Goal: Navigation & Orientation: Understand site structure

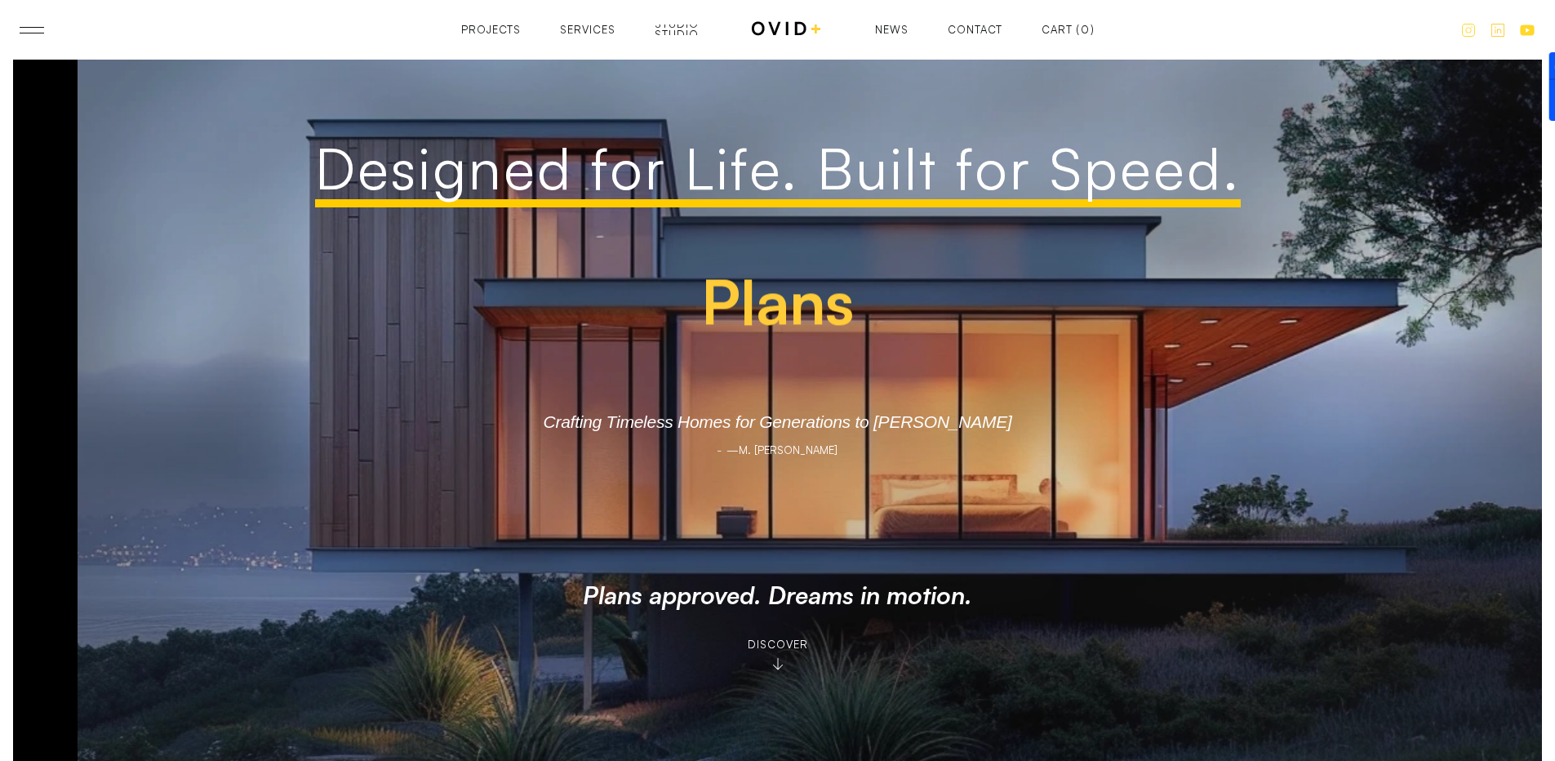
click at [686, 29] on div "Studio" at bounding box center [677, 34] width 44 height 11
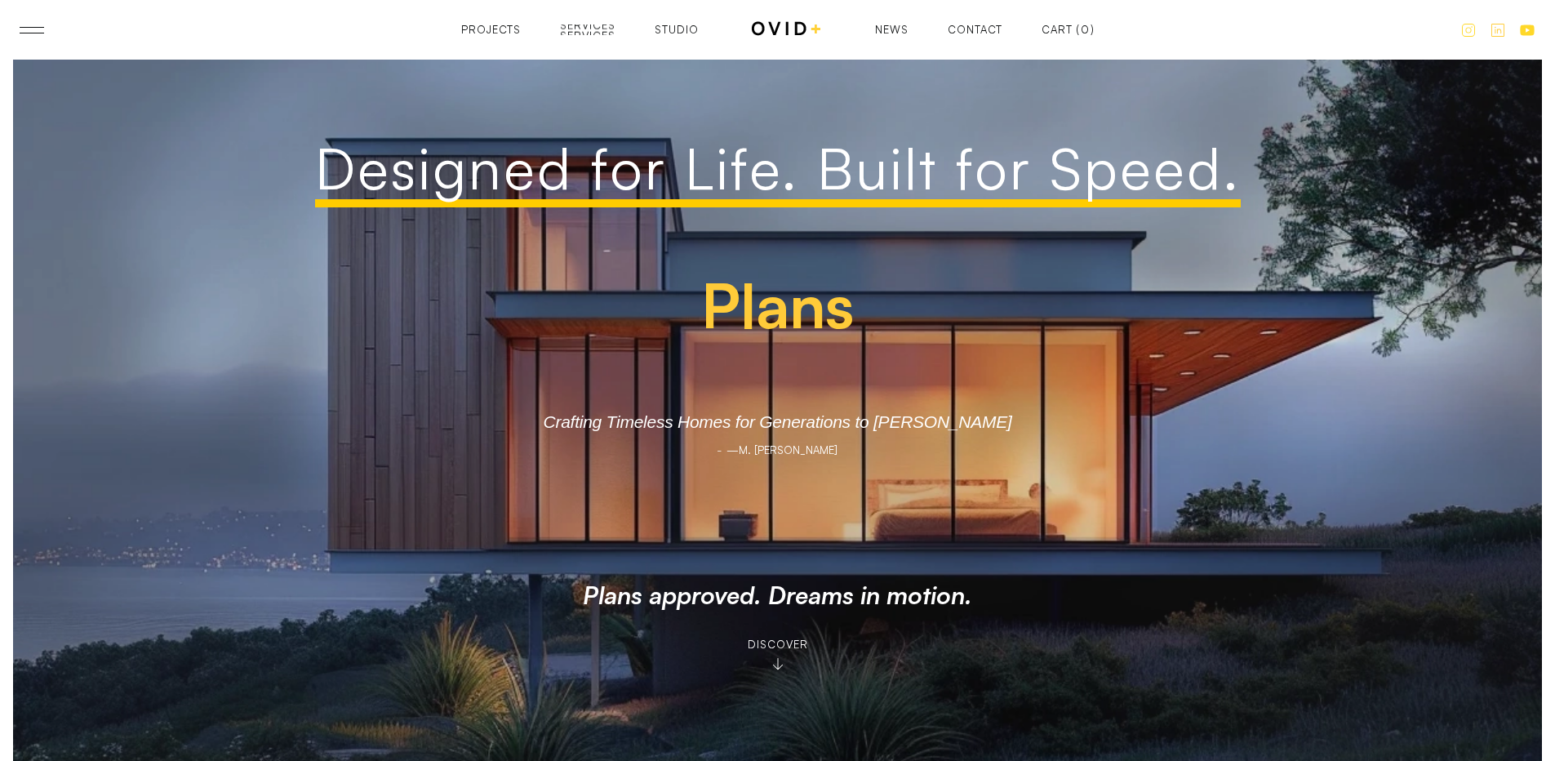
click at [598, 34] on div "Services" at bounding box center [588, 36] width 56 height 11
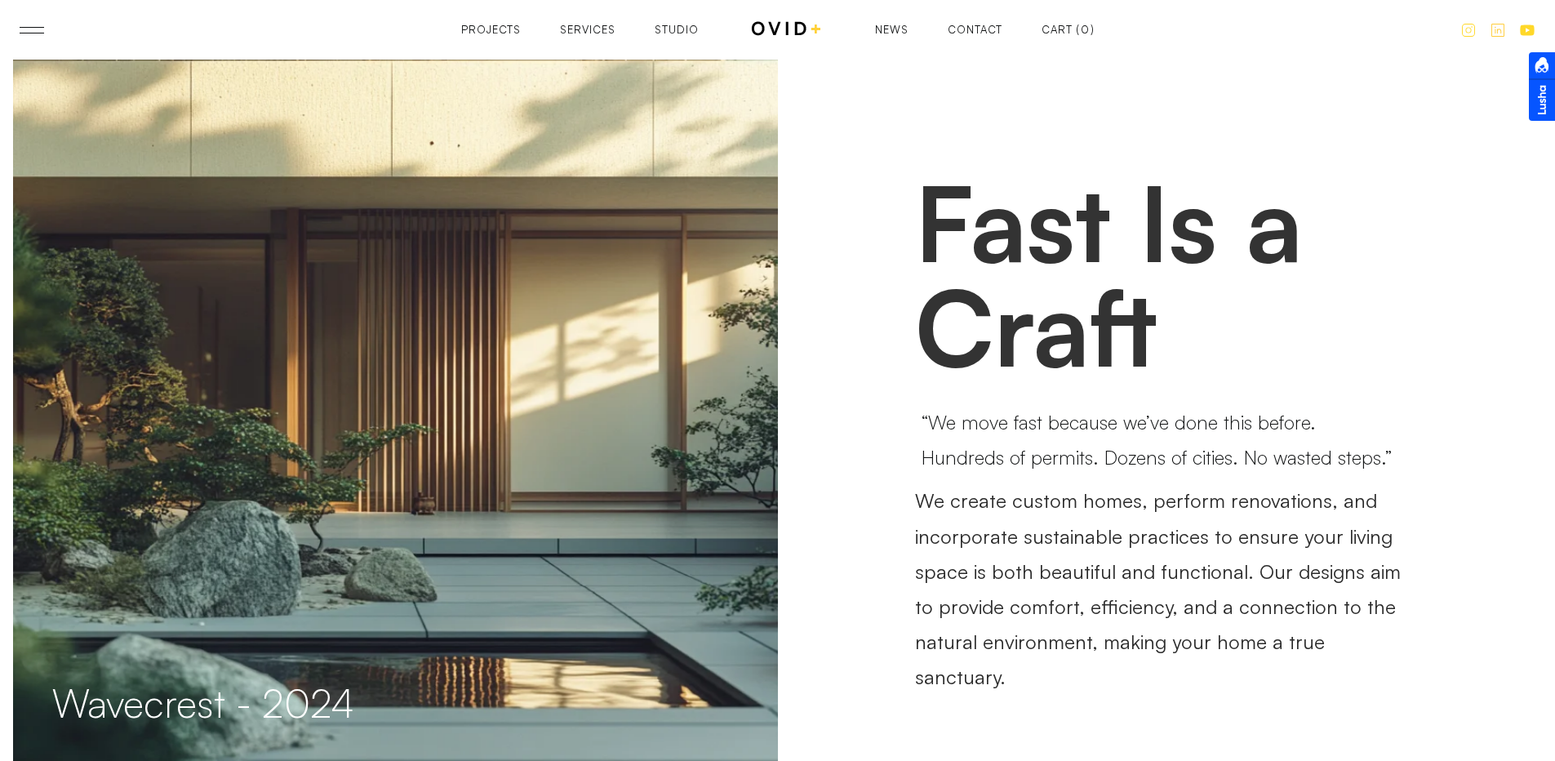
click at [503, 31] on div "Projects" at bounding box center [491, 29] width 60 height 11
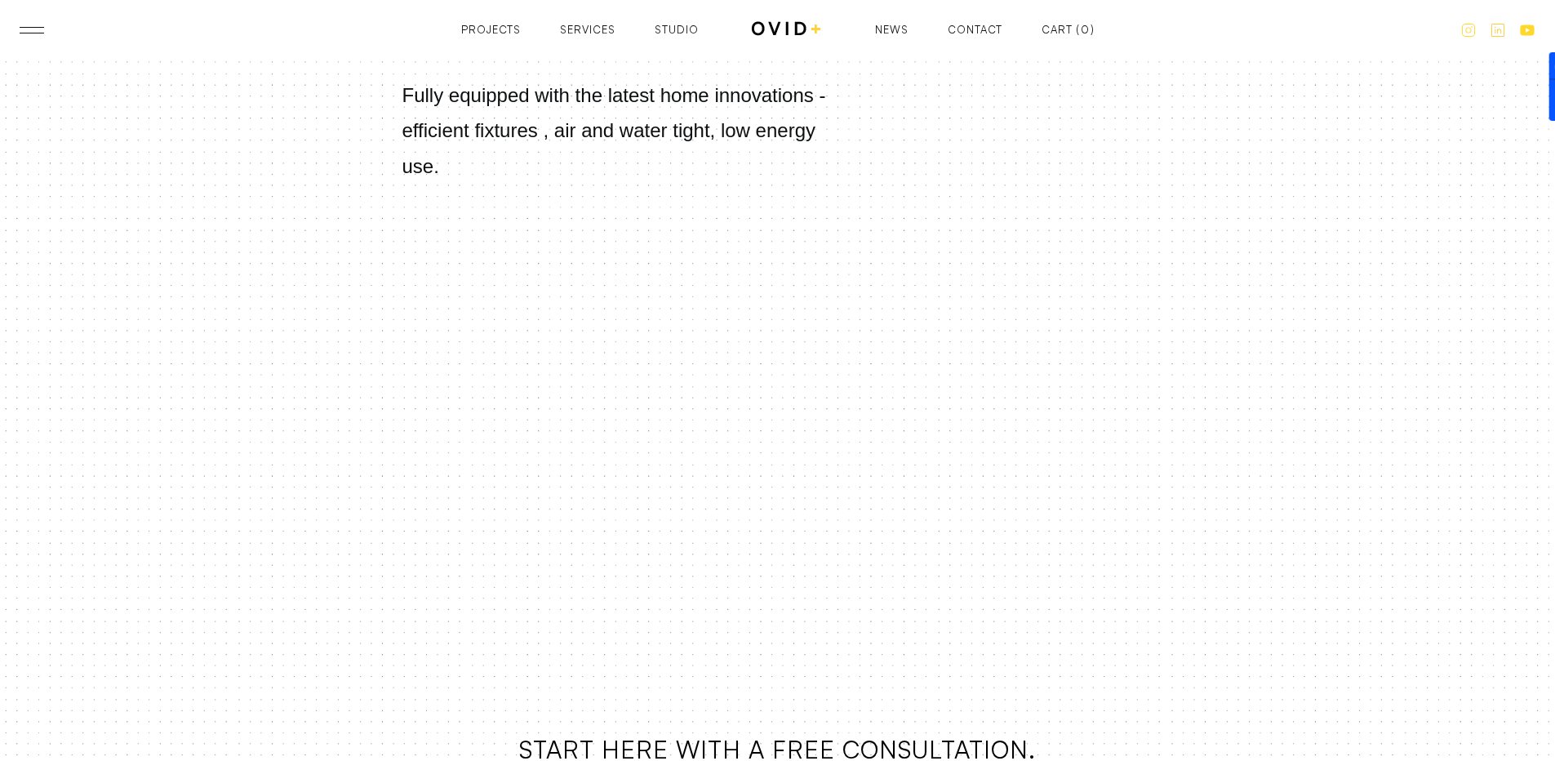
scroll to position [3722, 0]
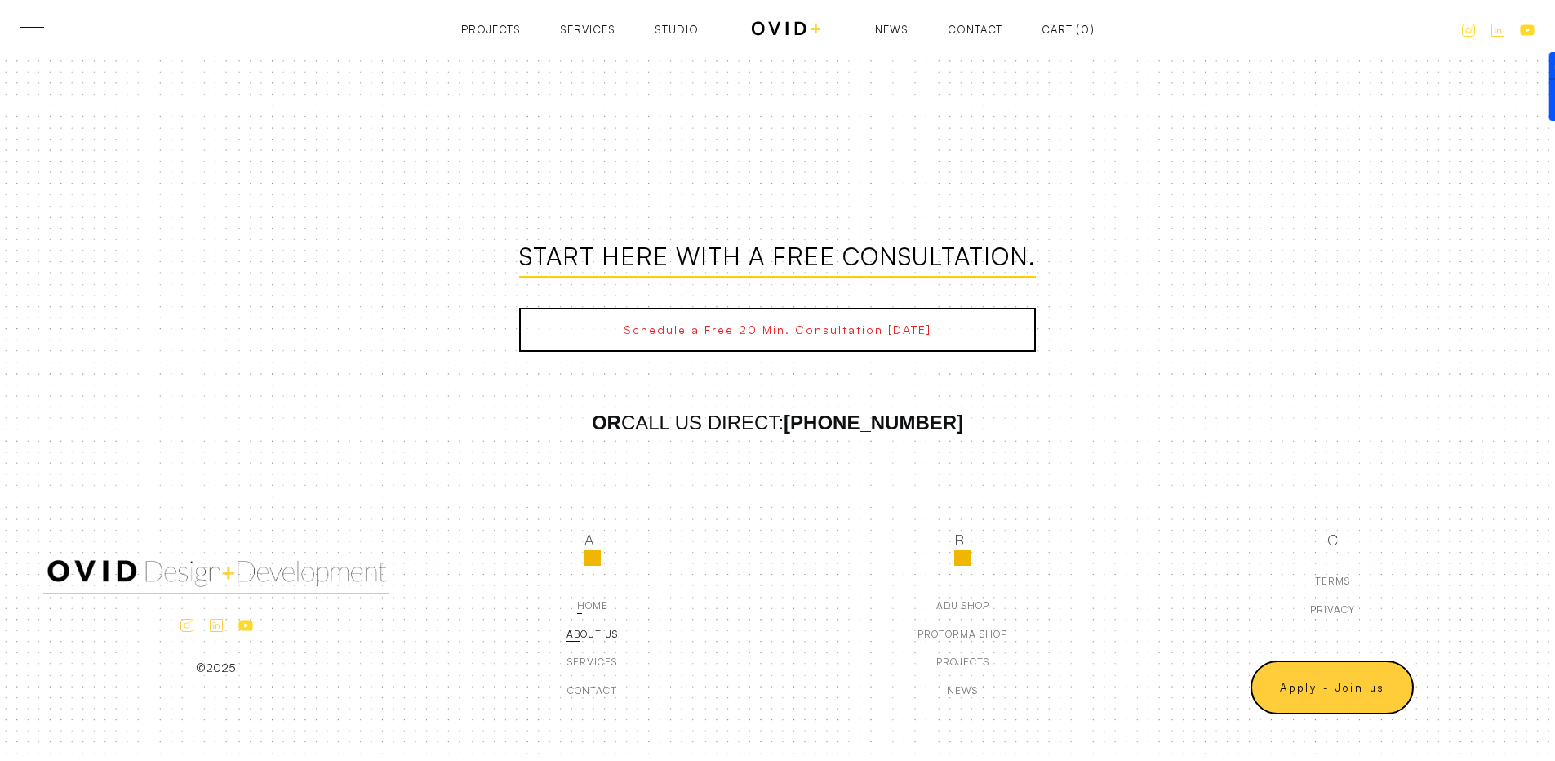
click at [591, 634] on div "about us" at bounding box center [592, 634] width 51 height 11
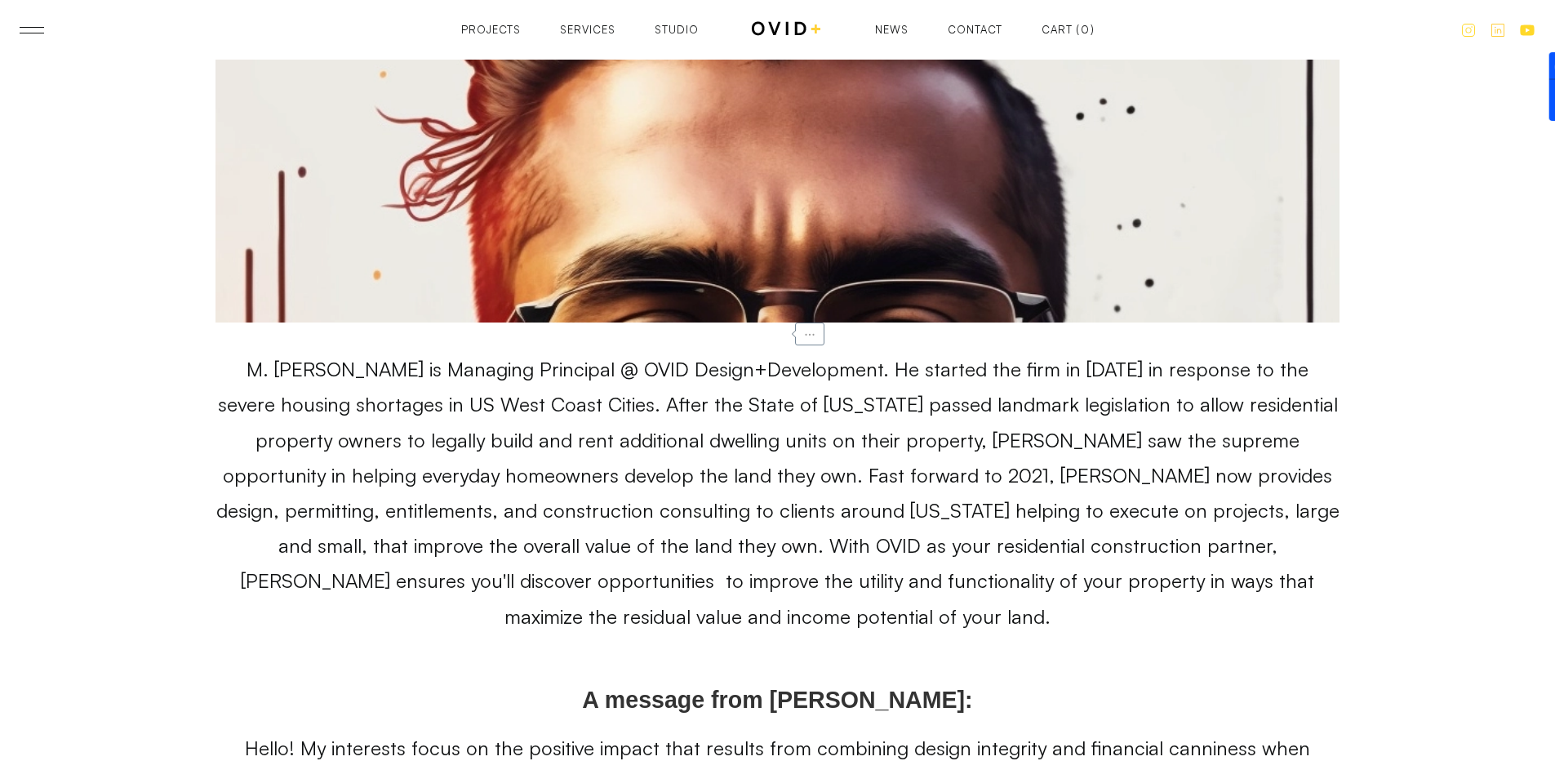
scroll to position [8737, 0]
